Goal: Transaction & Acquisition: Purchase product/service

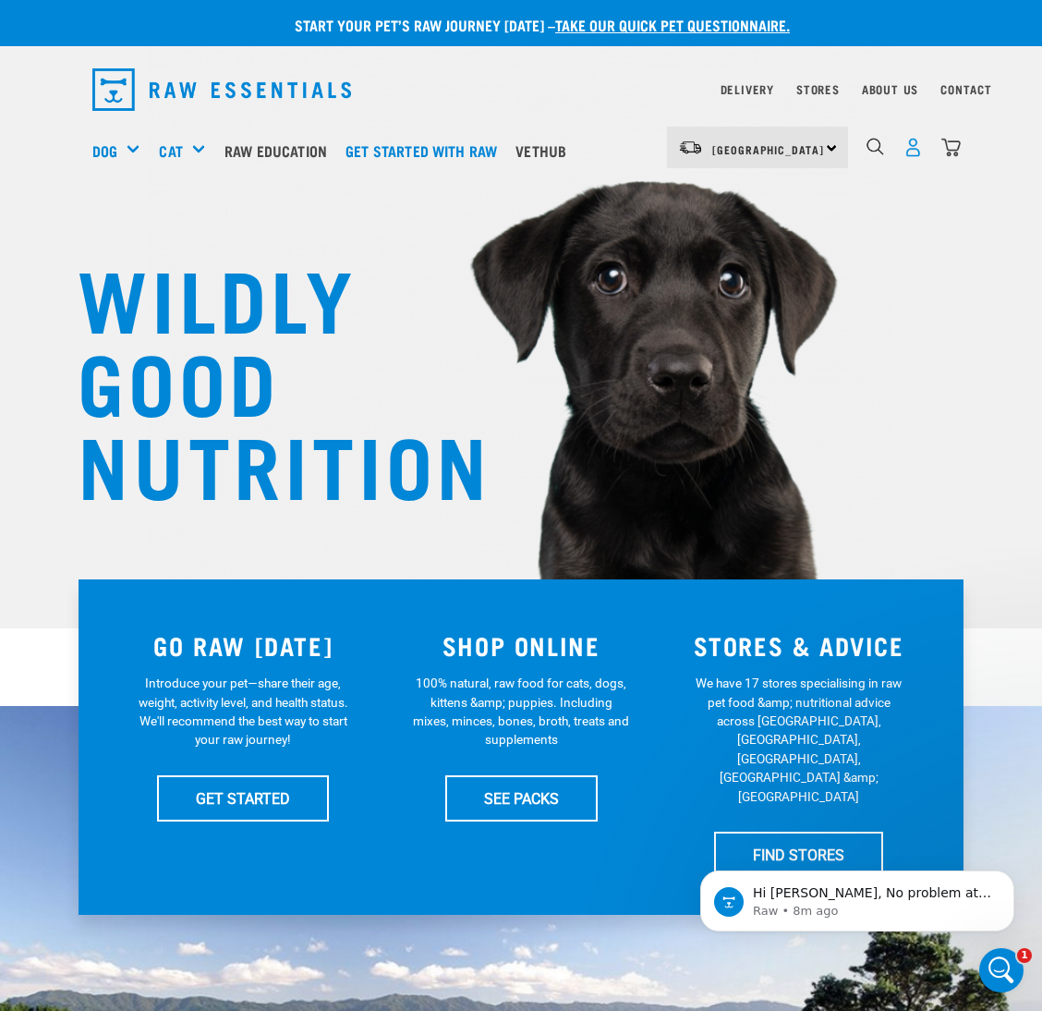
drag, startPoint x: 0, startPoint y: 0, endPoint x: 918, endPoint y: 151, distance: 929.9
click at [918, 151] on img "dropdown navigation" at bounding box center [913, 147] width 19 height 19
click at [745, 86] on link "Delivery" at bounding box center [748, 89] width 54 height 6
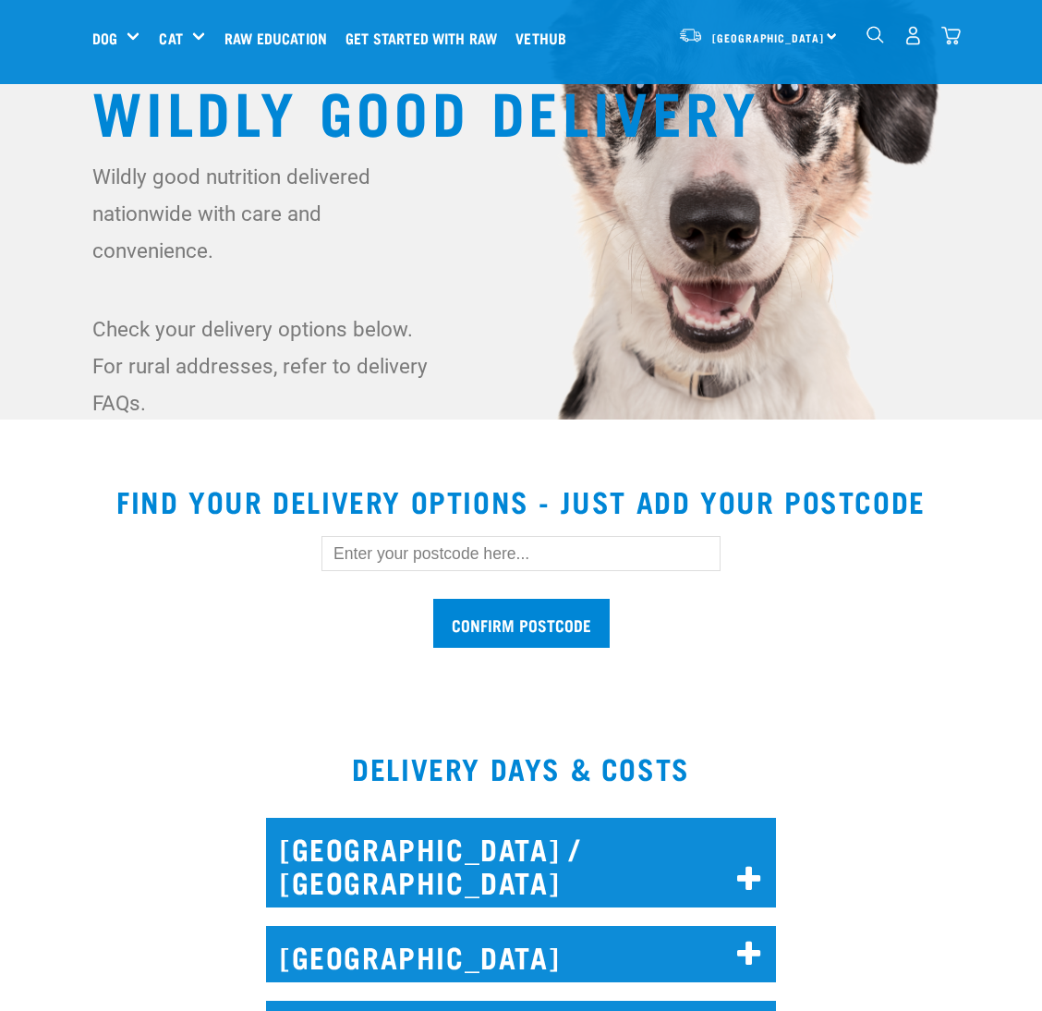
scroll to position [277, 0]
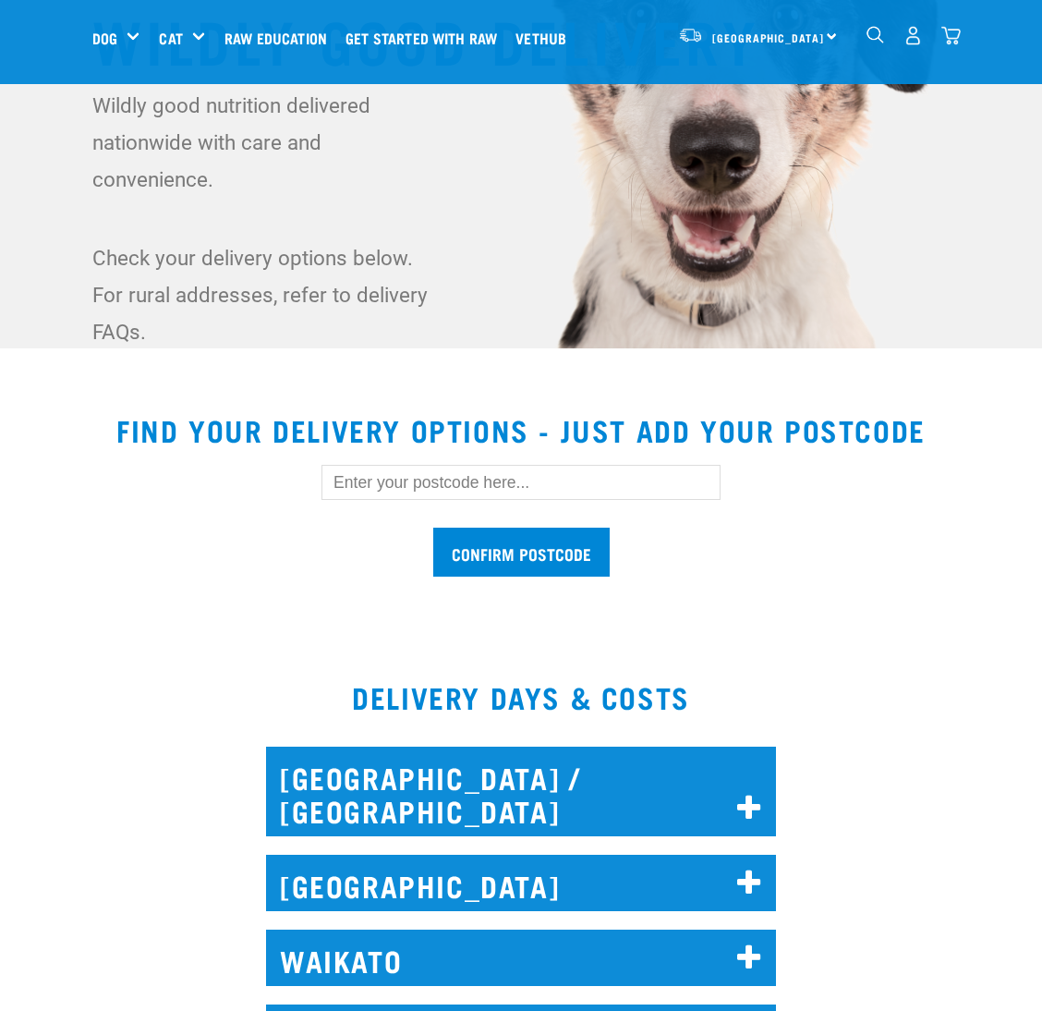
click at [646, 498] on input "text" at bounding box center [521, 482] width 399 height 35
type input "0781"
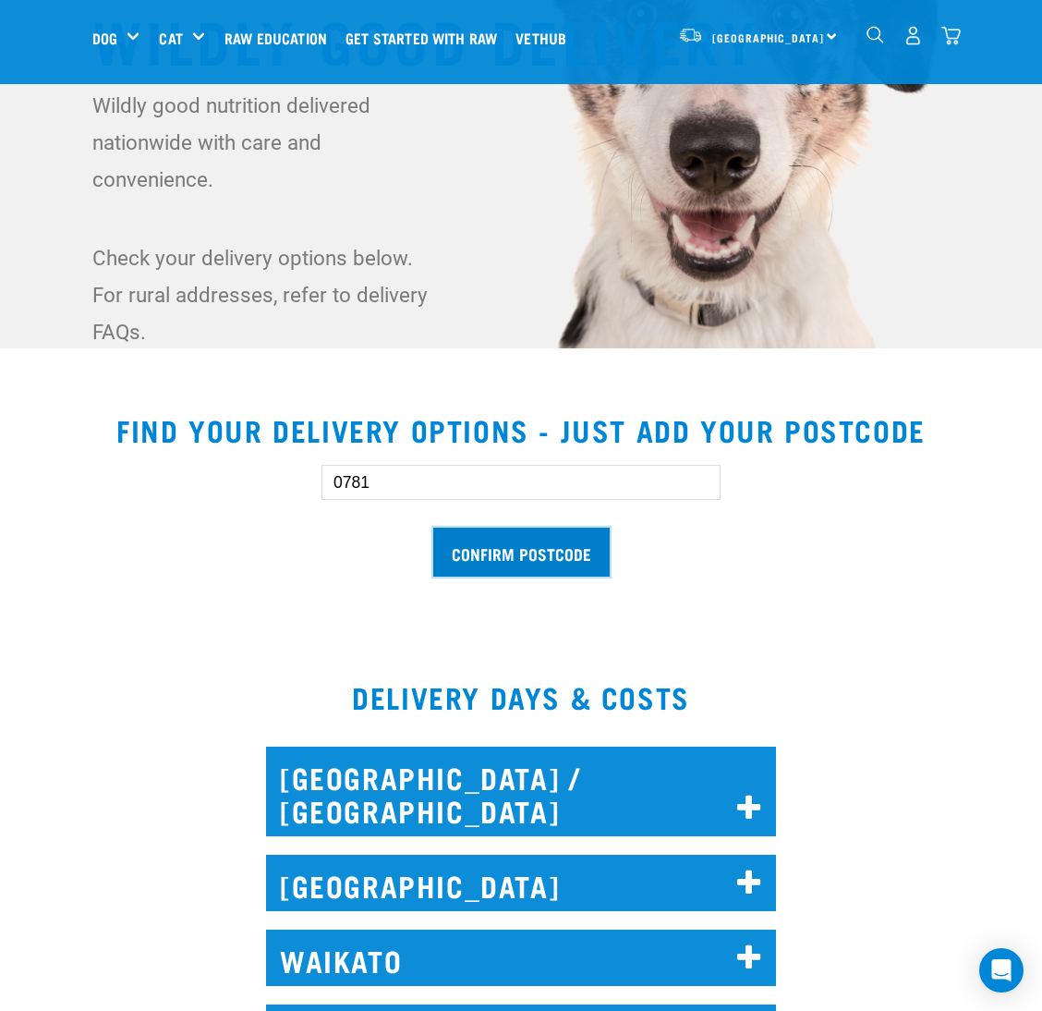
click at [553, 538] on input "Confirm postcode" at bounding box center [521, 552] width 176 height 49
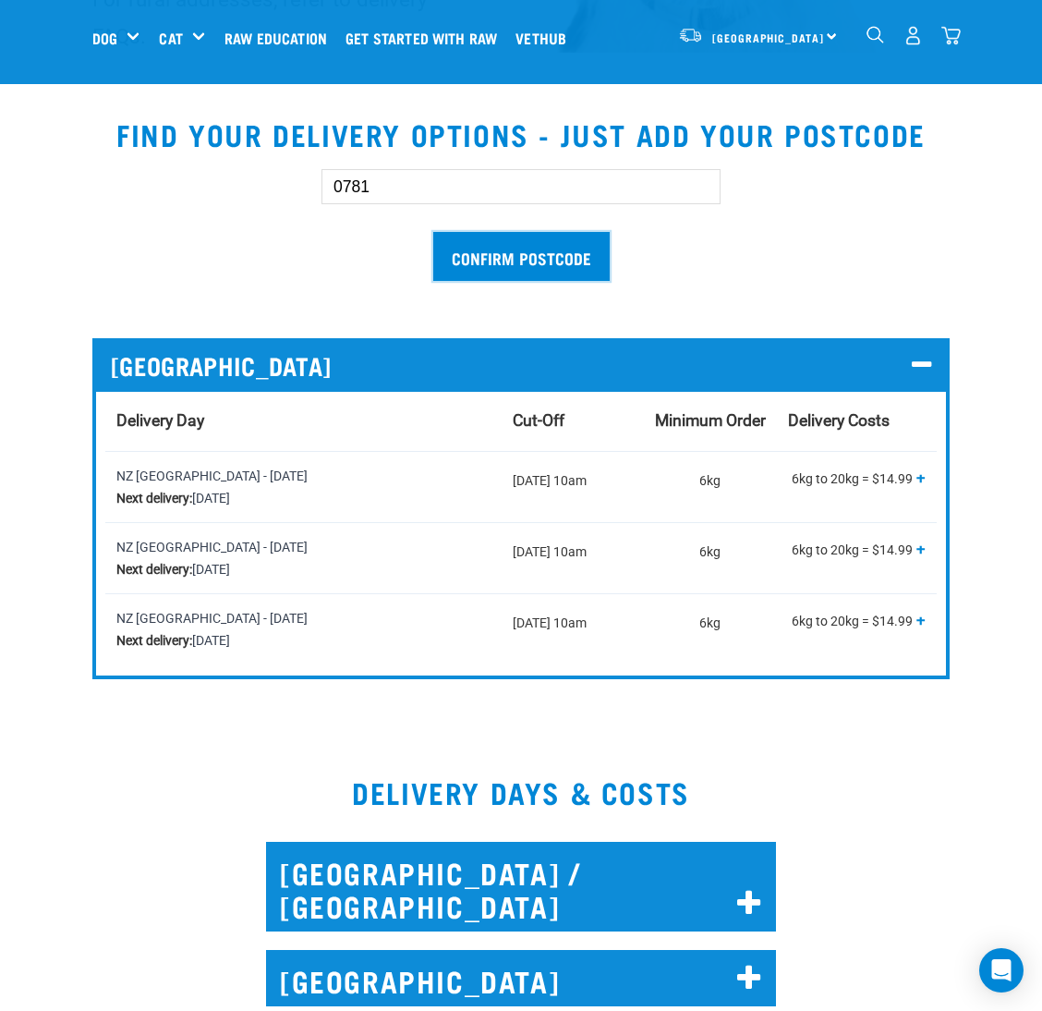
scroll to position [692, 0]
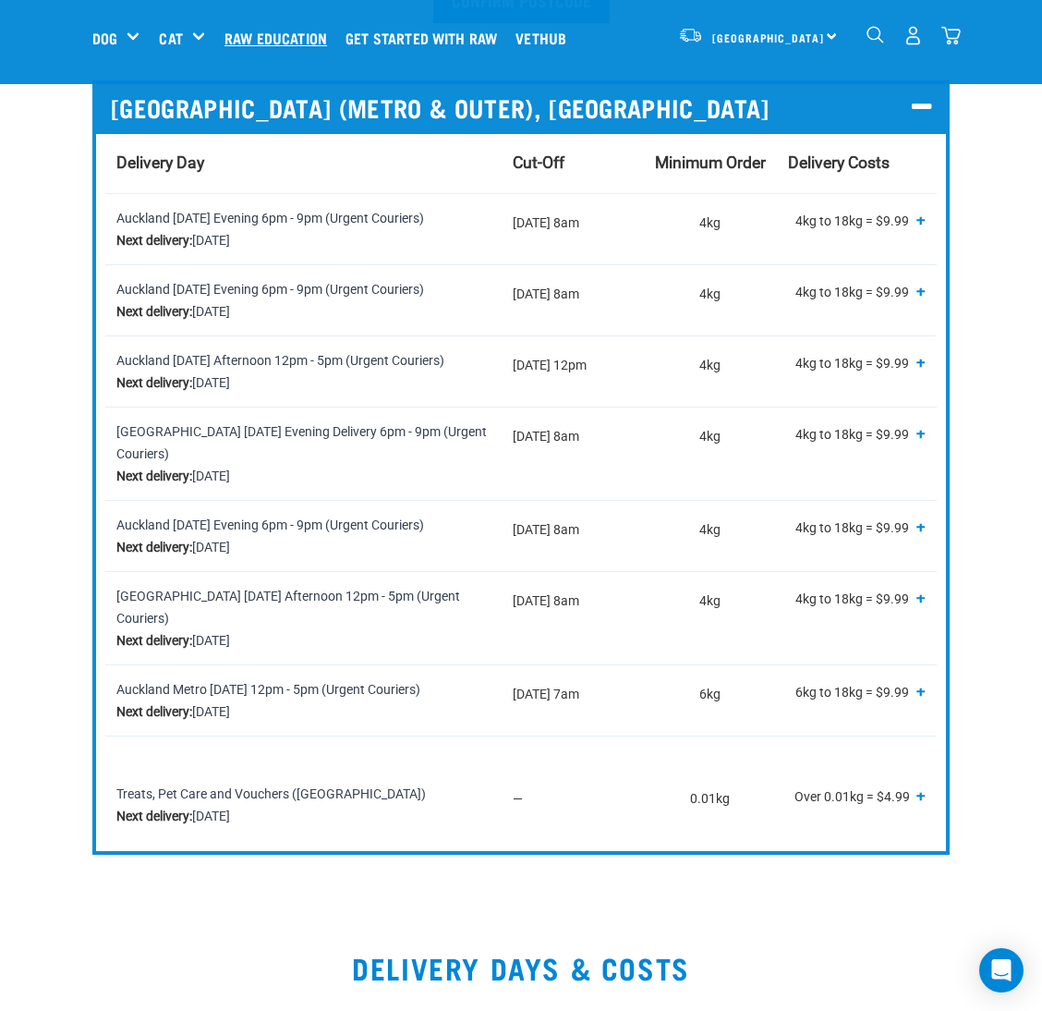
click at [262, 39] on link "Raw Education" at bounding box center [280, 38] width 121 height 74
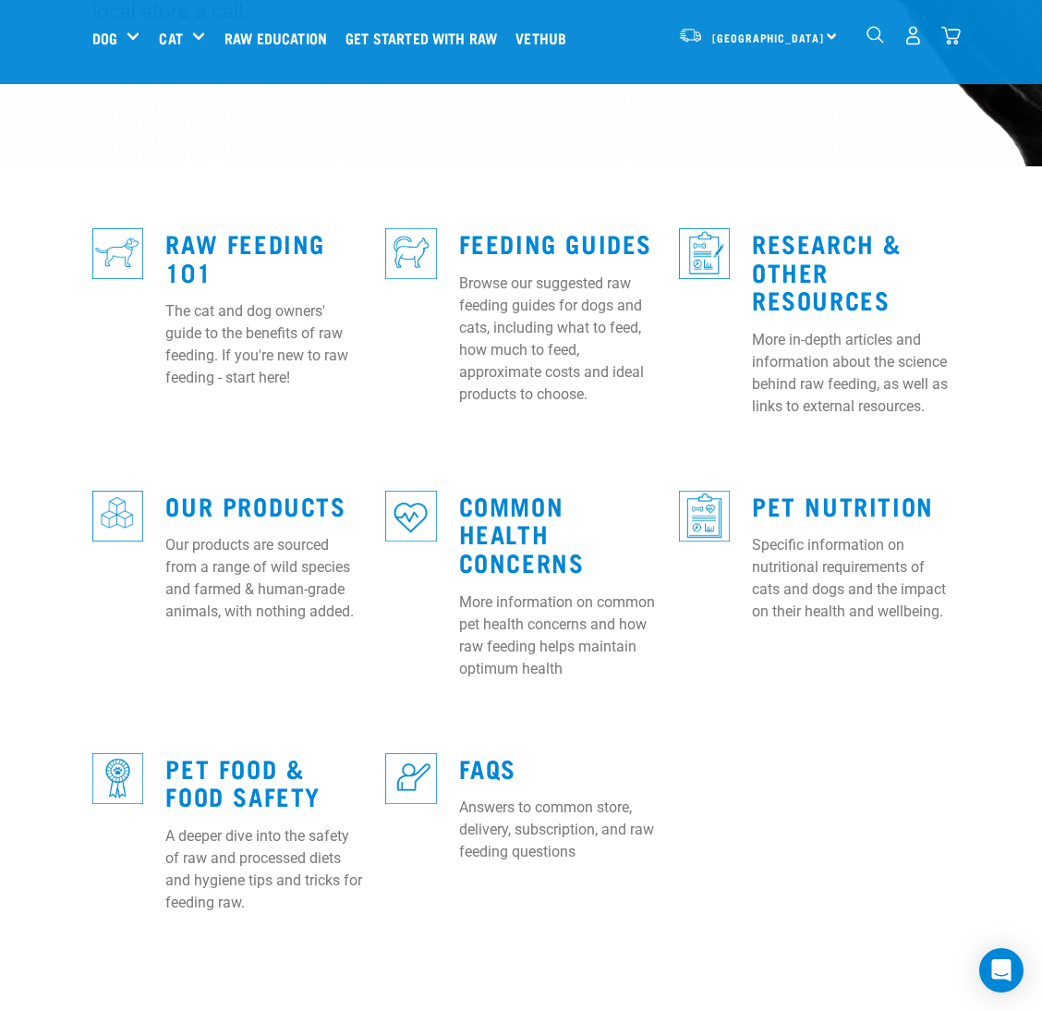
scroll to position [415, 0]
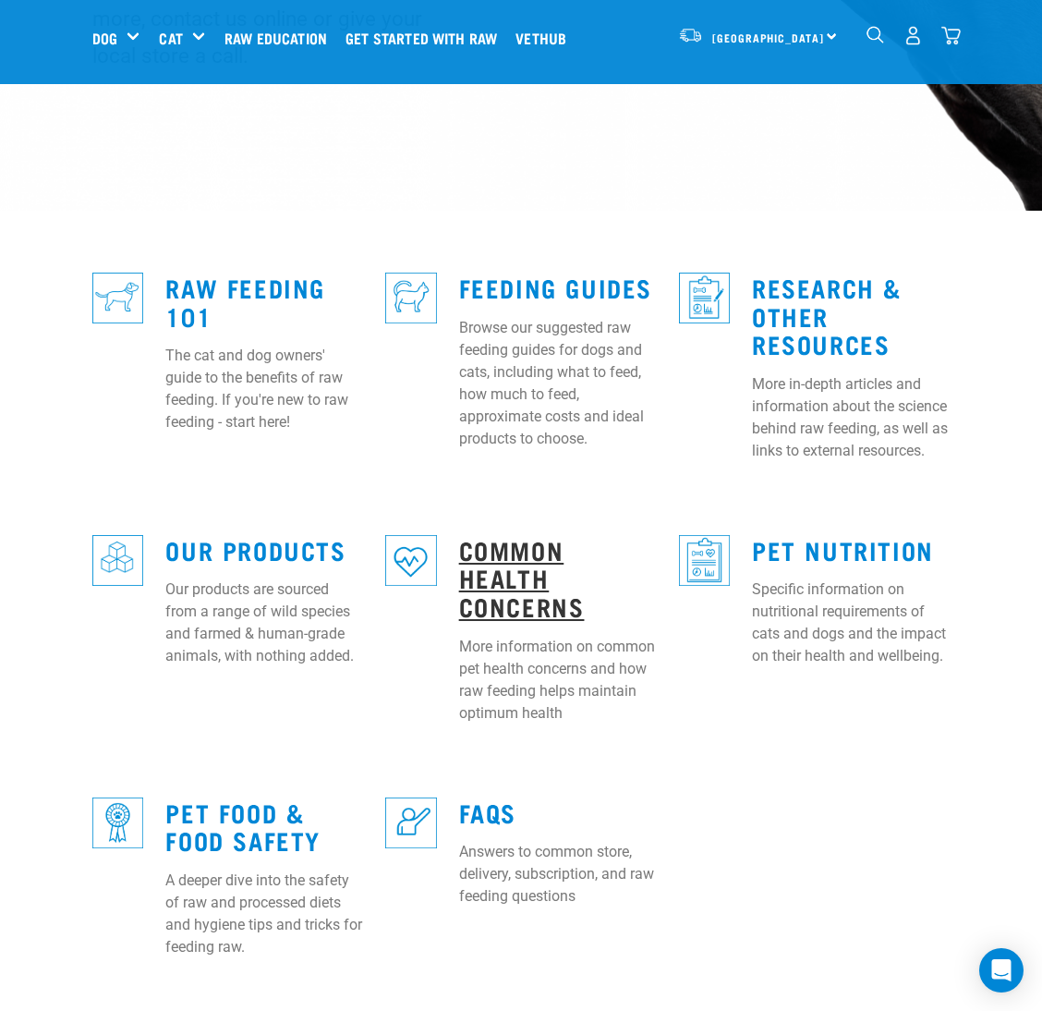
click at [492, 542] on link "Common Health Concerns" at bounding box center [522, 577] width 126 height 70
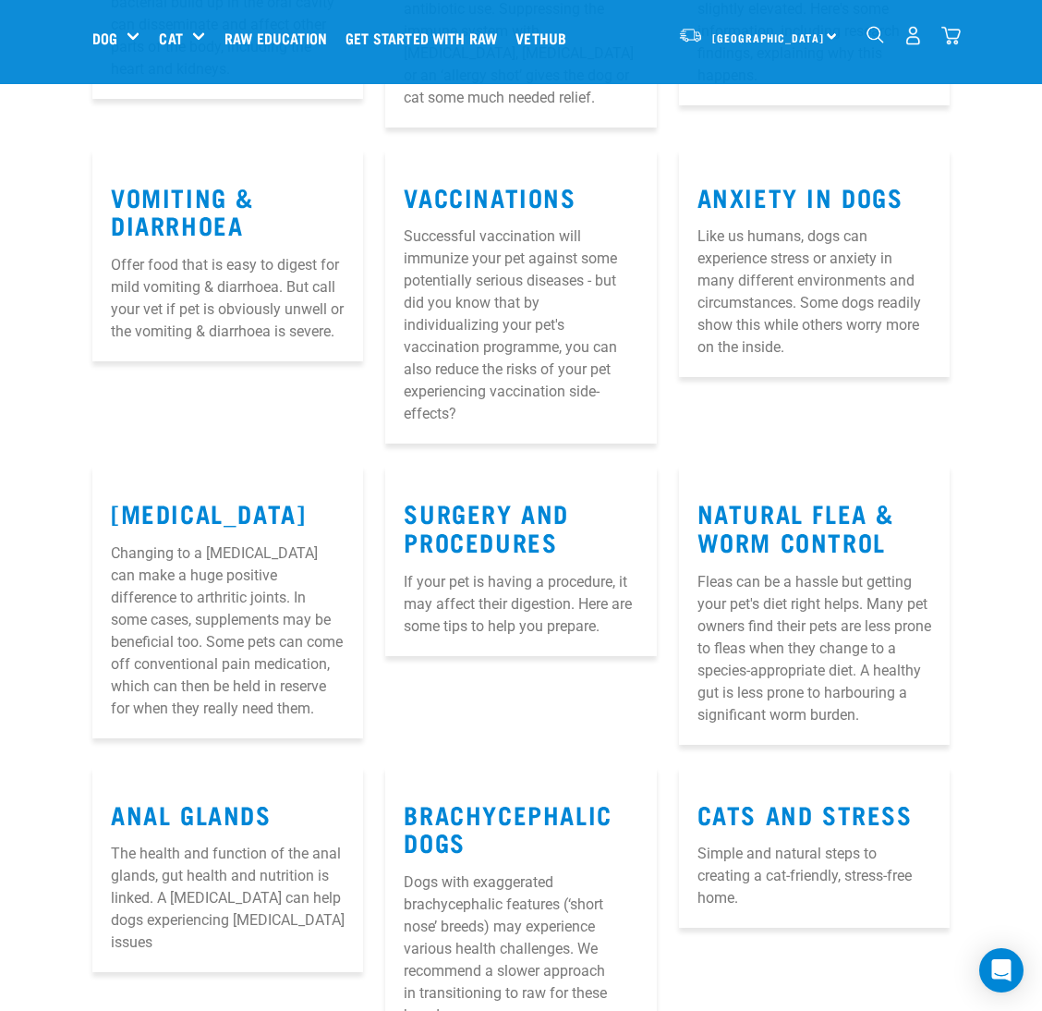
scroll to position [970, 0]
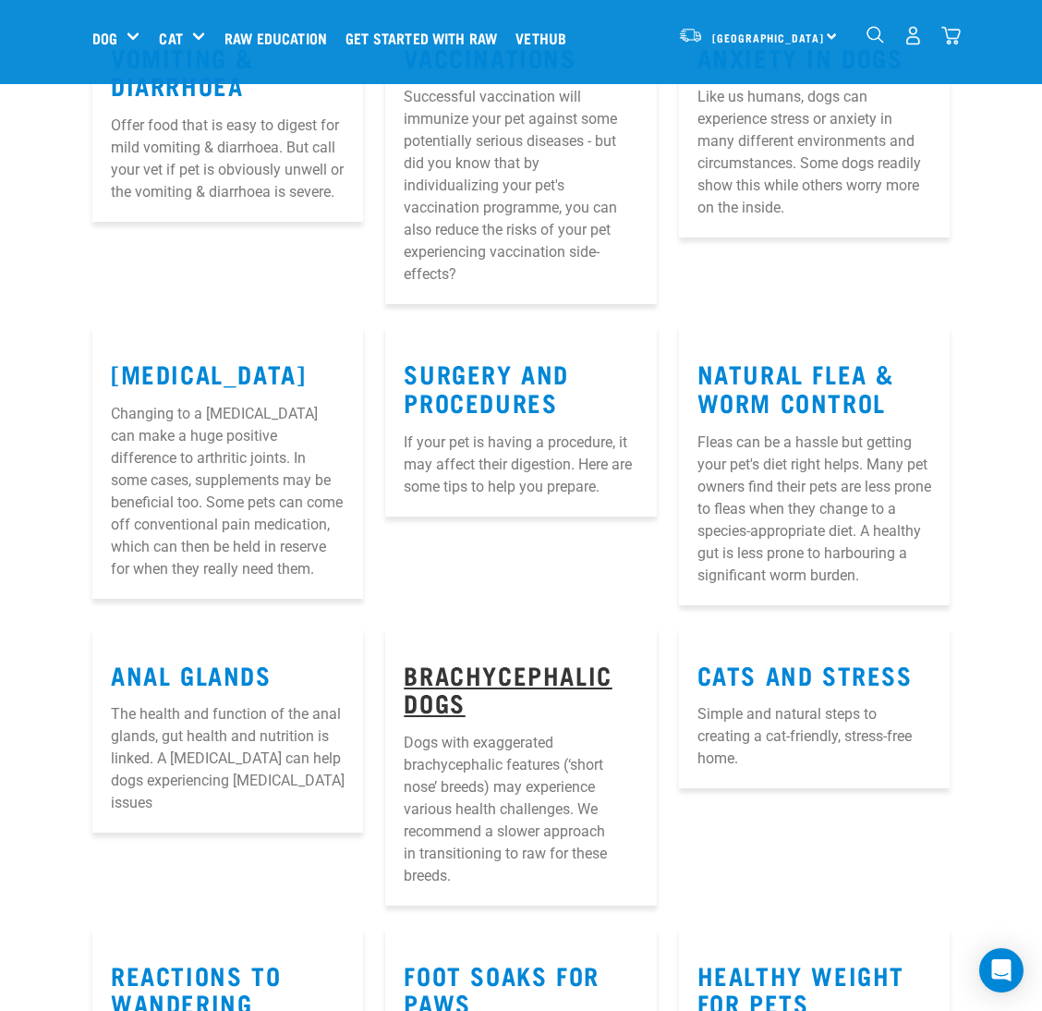
click at [468, 667] on link "Brachycephalic Dogs" at bounding box center [508, 688] width 208 height 43
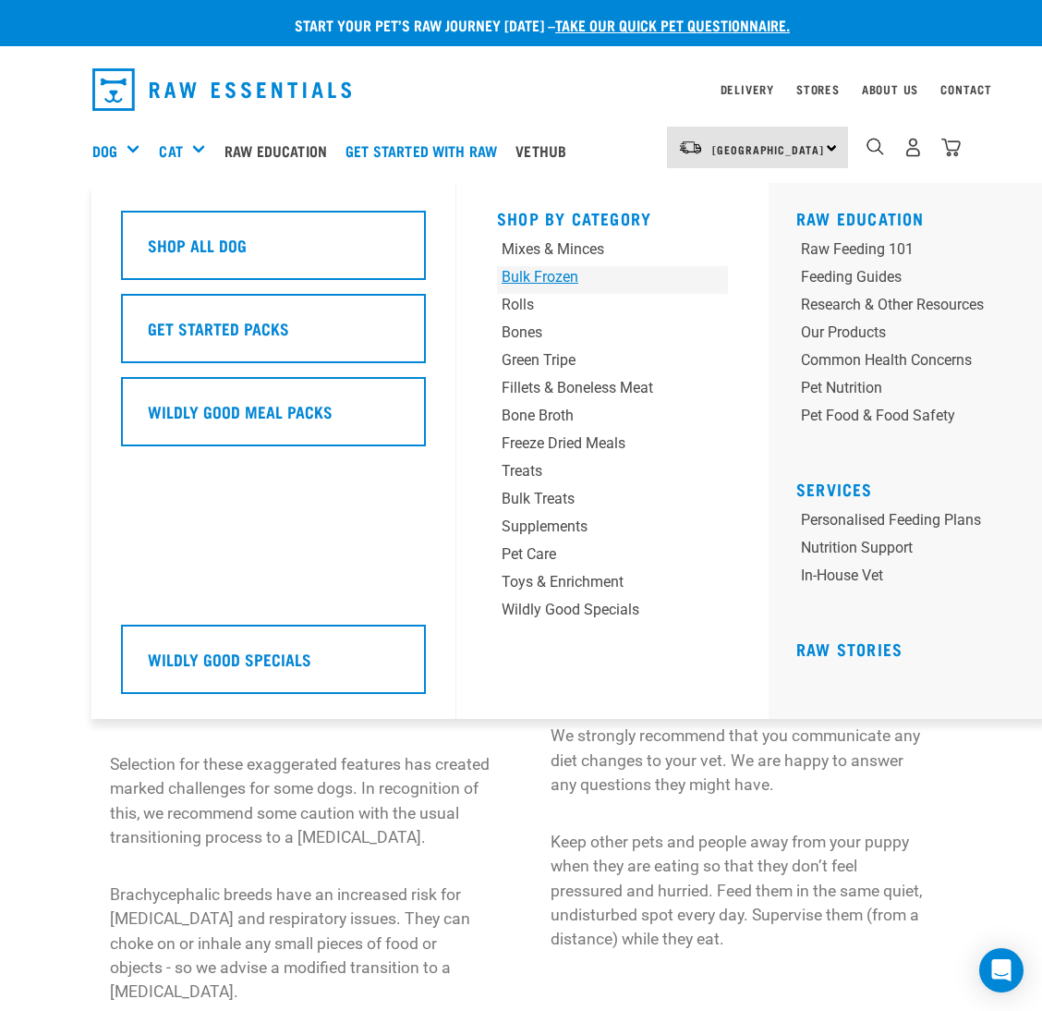
click at [504, 277] on div "Bulk Frozen" at bounding box center [593, 277] width 182 height 22
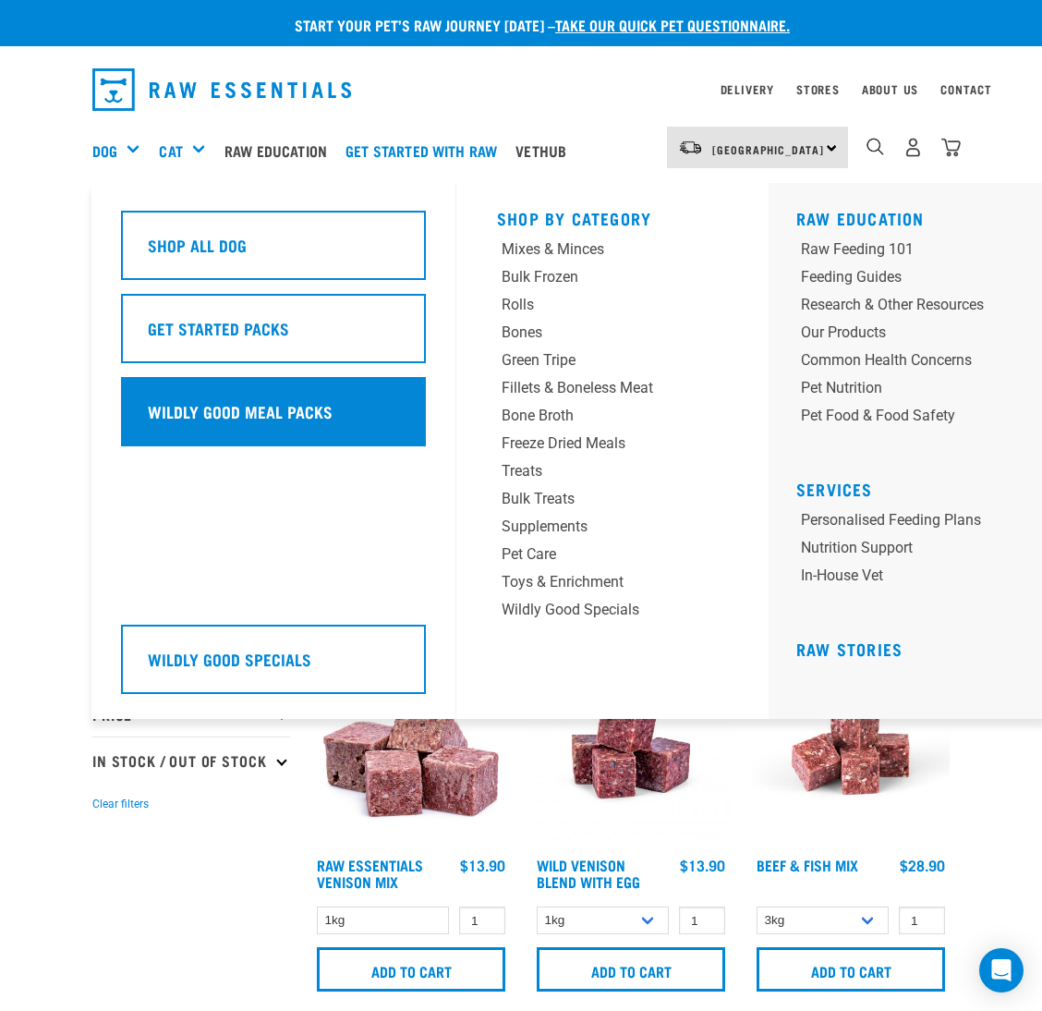
click at [242, 399] on h5 "Wildly Good Meal Packs" at bounding box center [240, 411] width 185 height 24
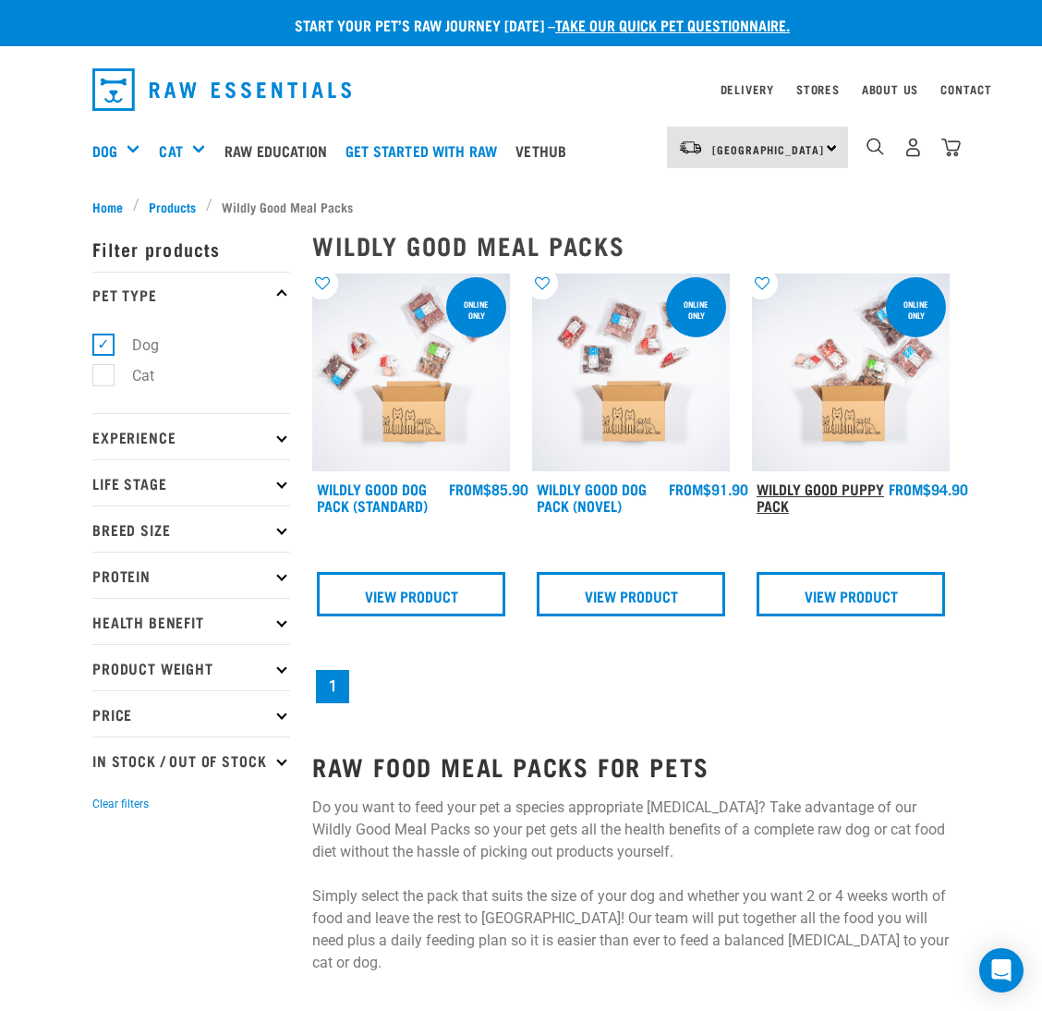
click at [768, 499] on link "Wildly Good Puppy Pack" at bounding box center [821, 496] width 128 height 25
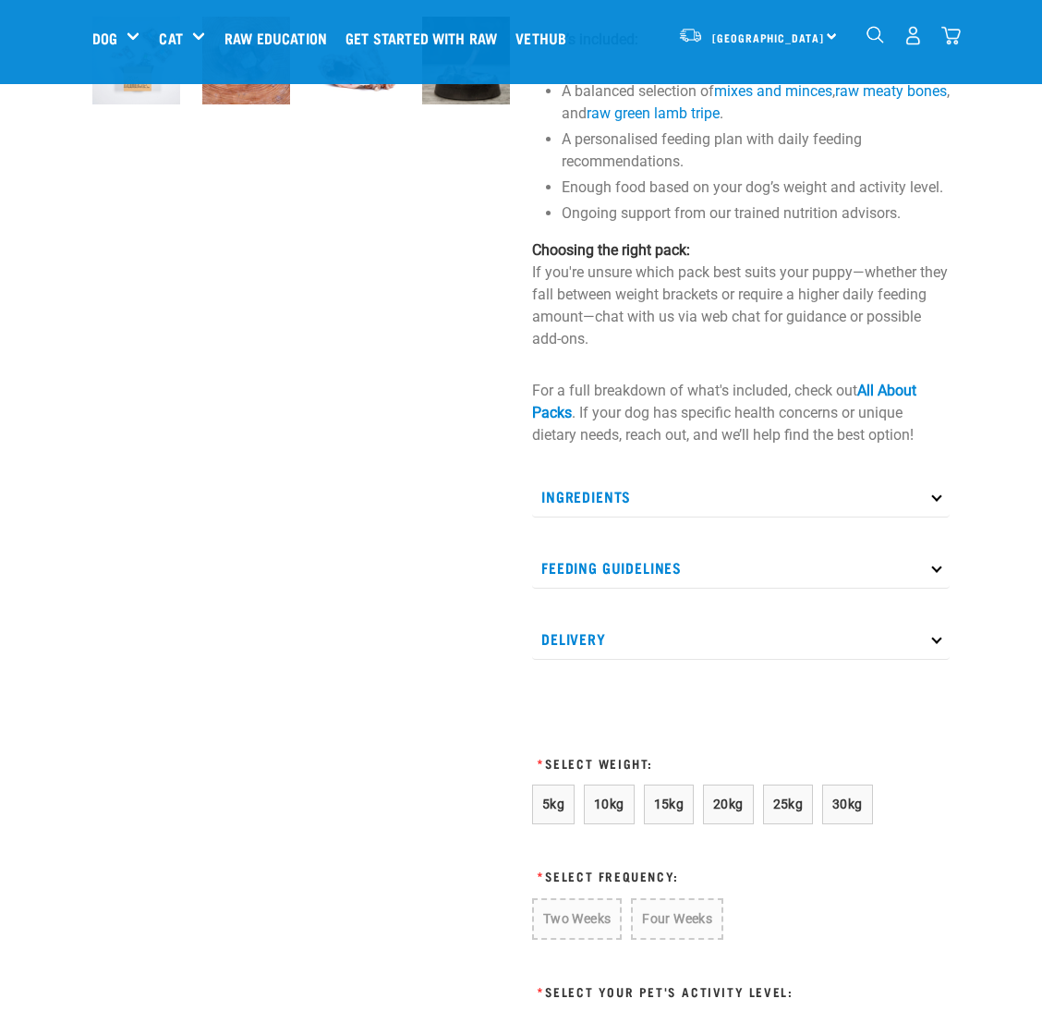
scroll to position [692, 0]
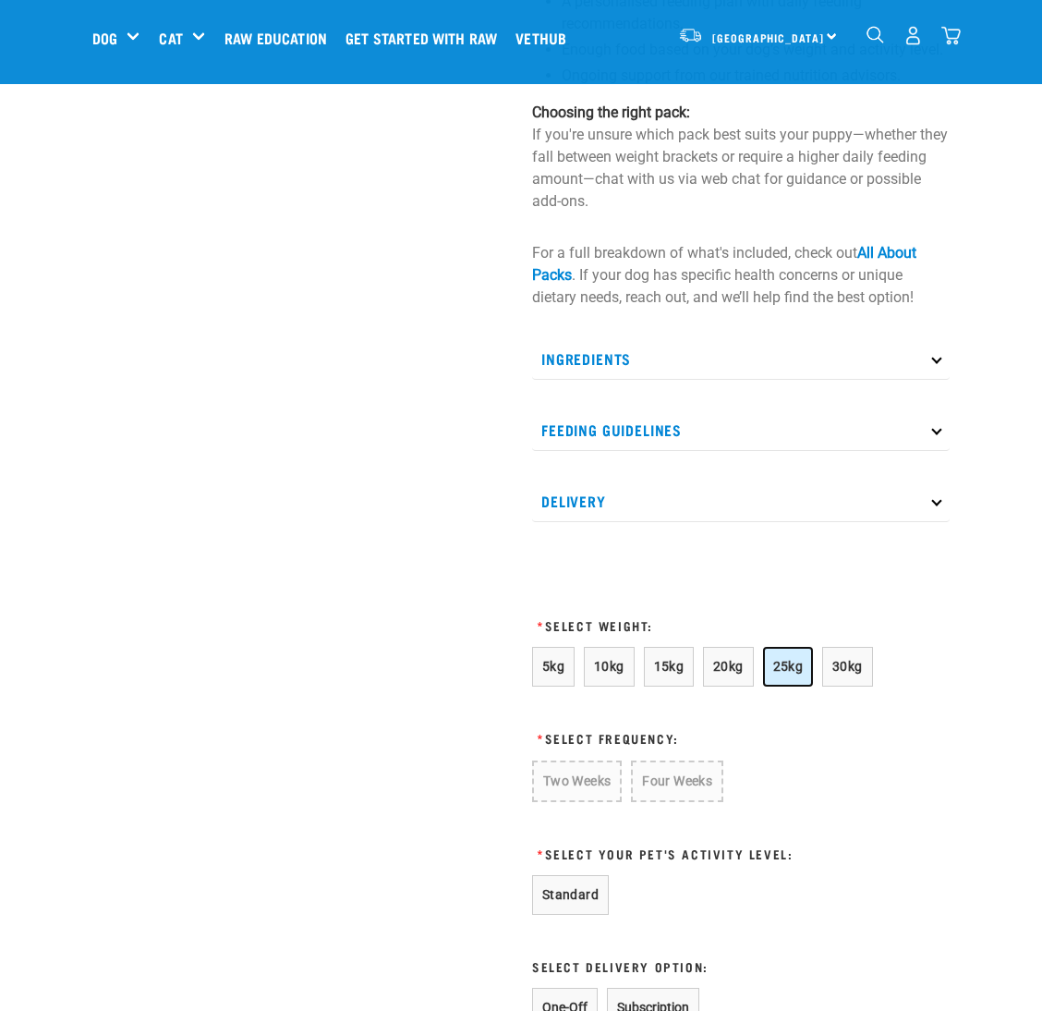
click at [777, 659] on span "25kg" at bounding box center [788, 666] width 30 height 15
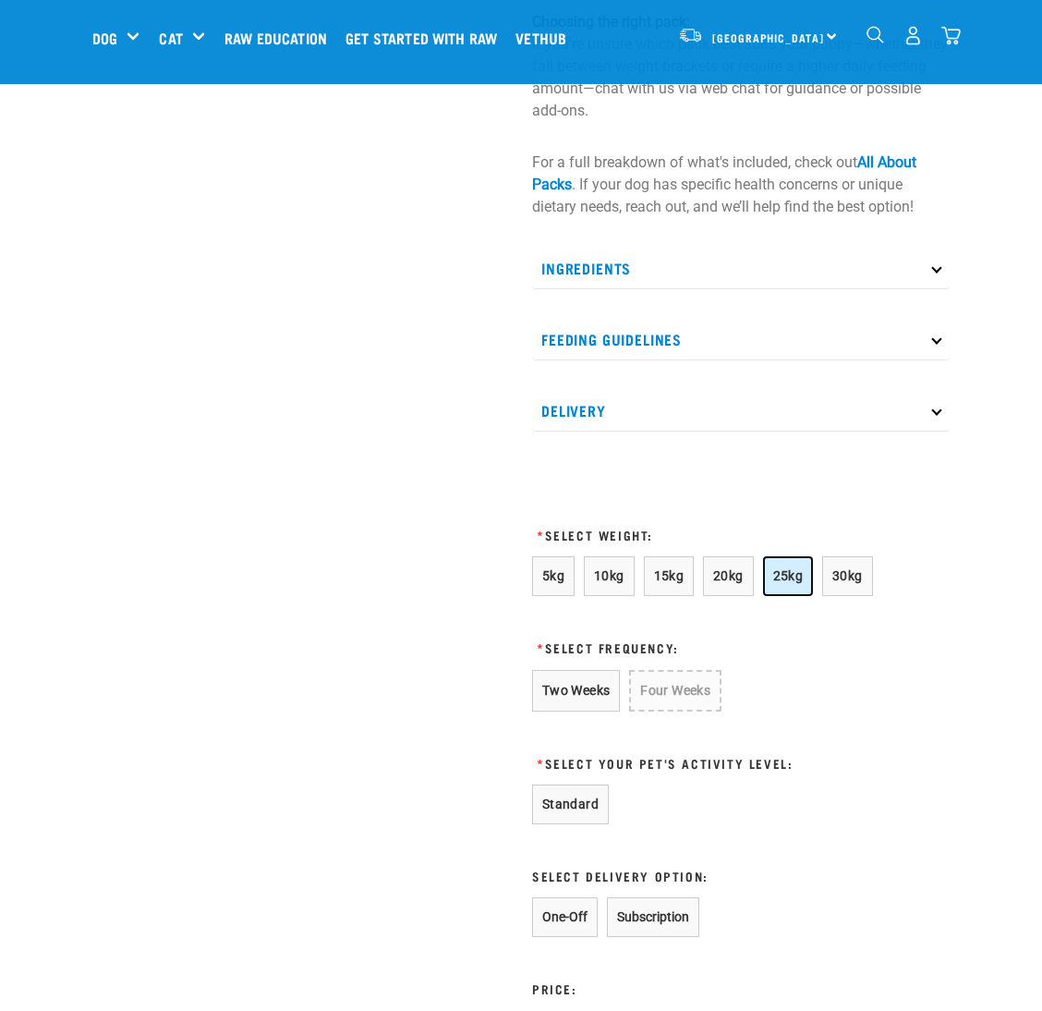
scroll to position [831, 0]
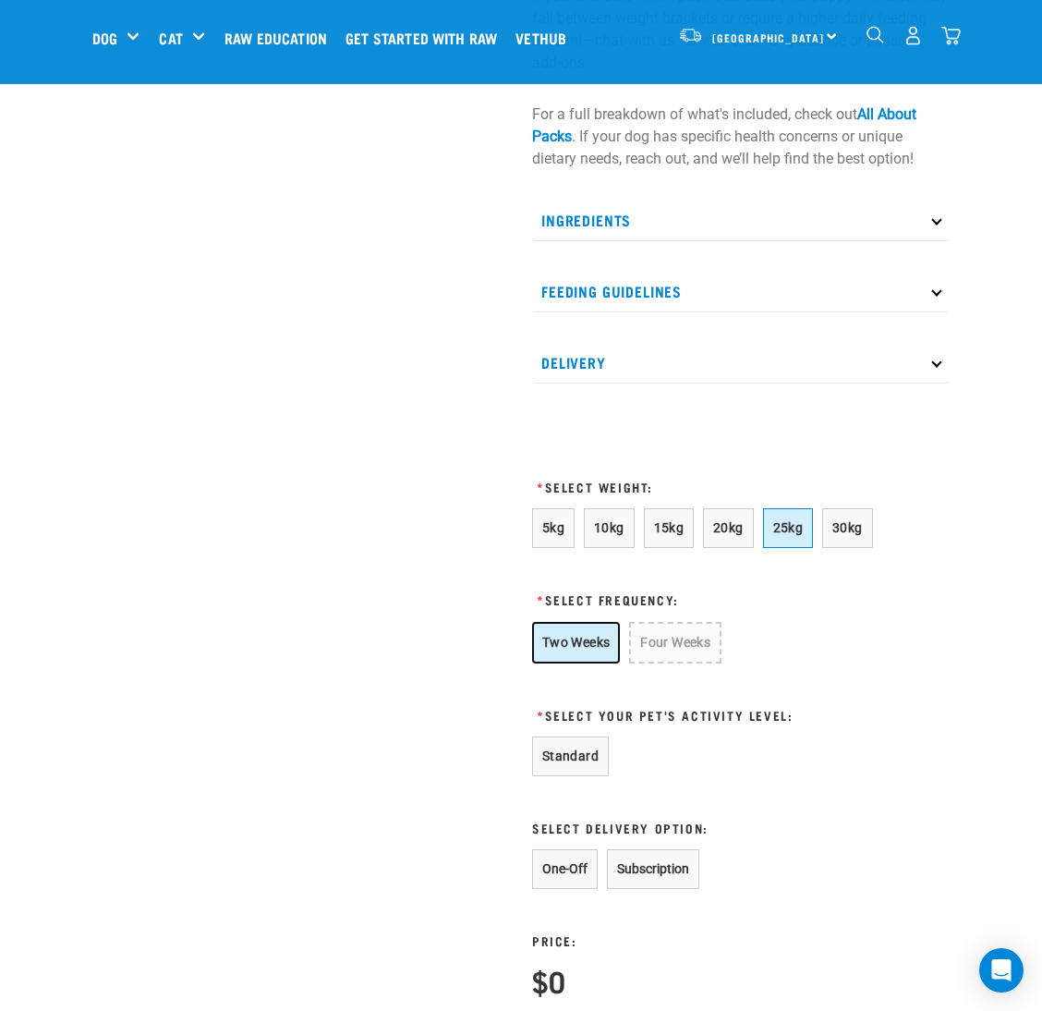
click at [581, 643] on button "Two Weeks" at bounding box center [576, 643] width 88 height 42
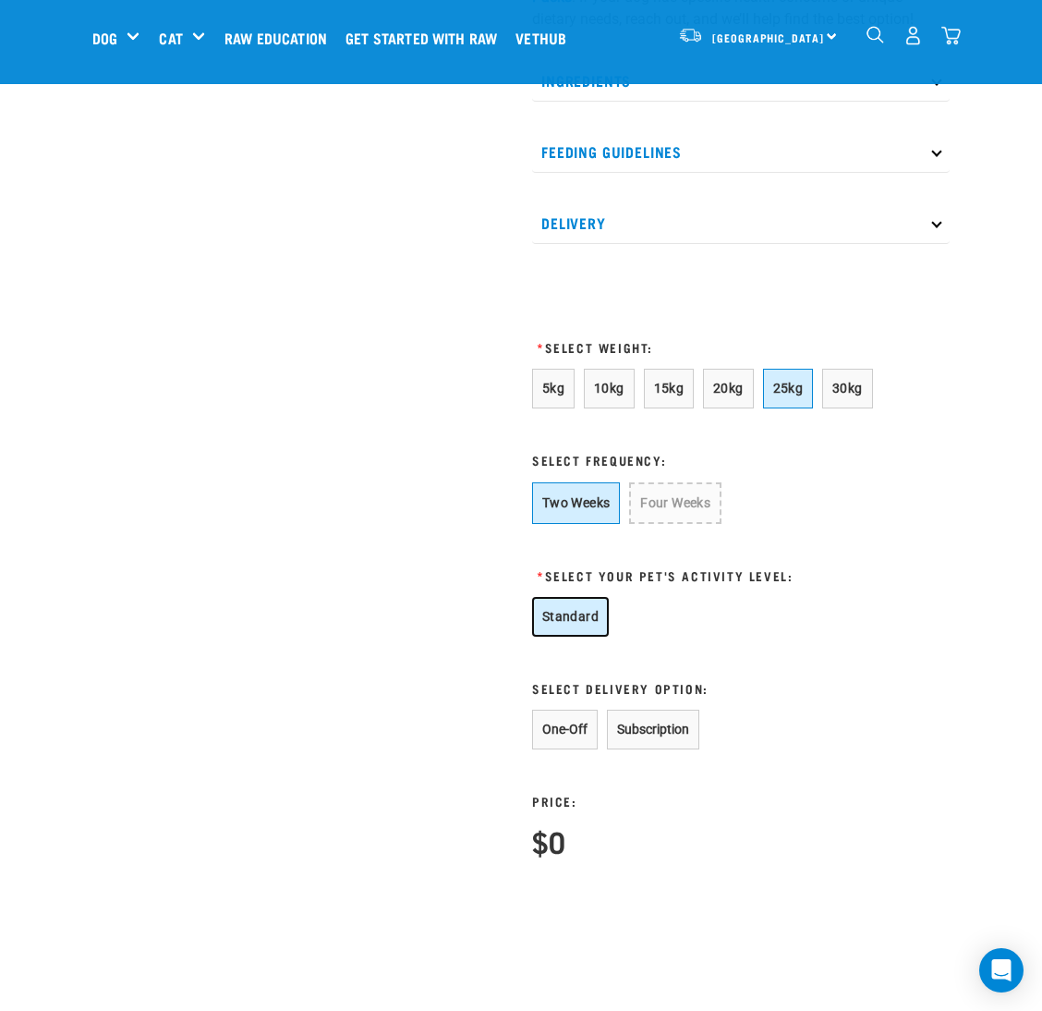
click at [586, 627] on button "Standard" at bounding box center [570, 617] width 77 height 40
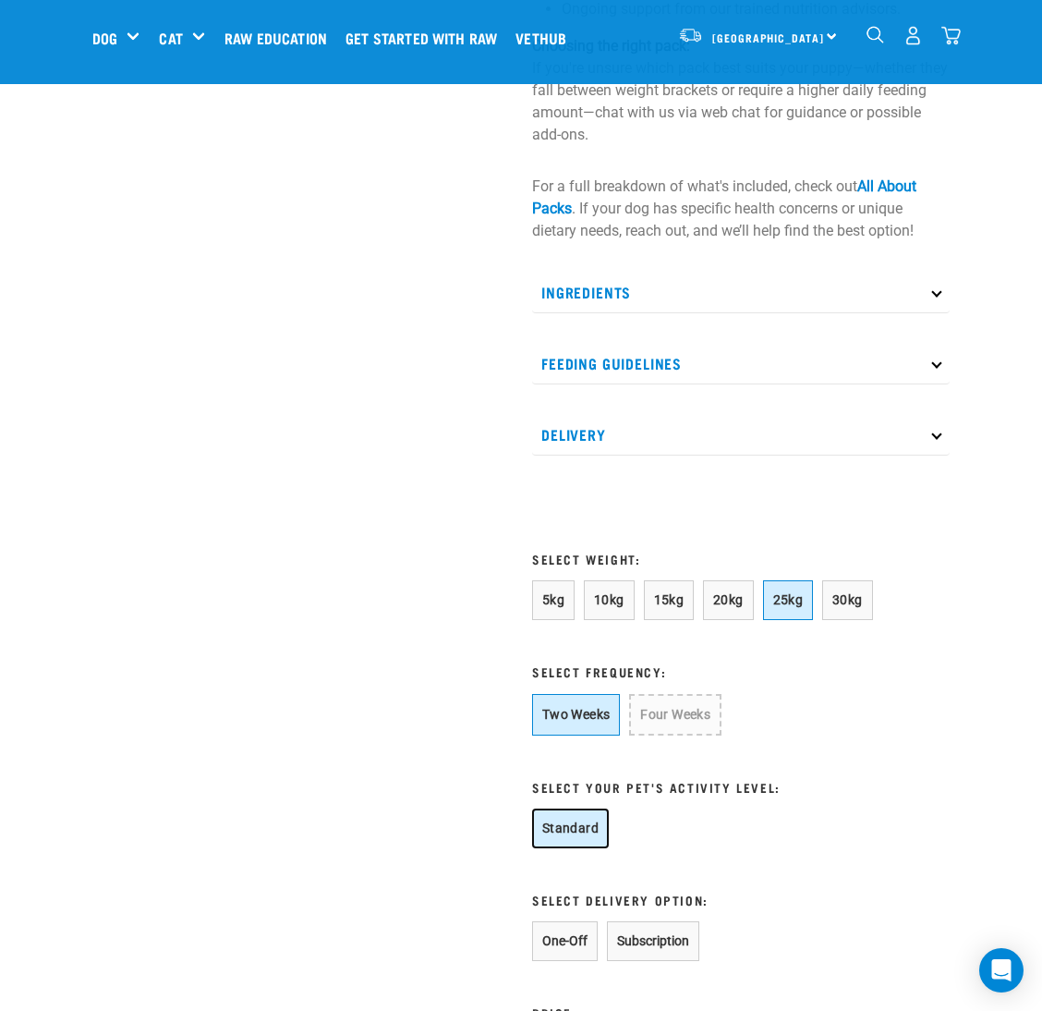
scroll to position [1109, 0]
